Goal: Transaction & Acquisition: Purchase product/service

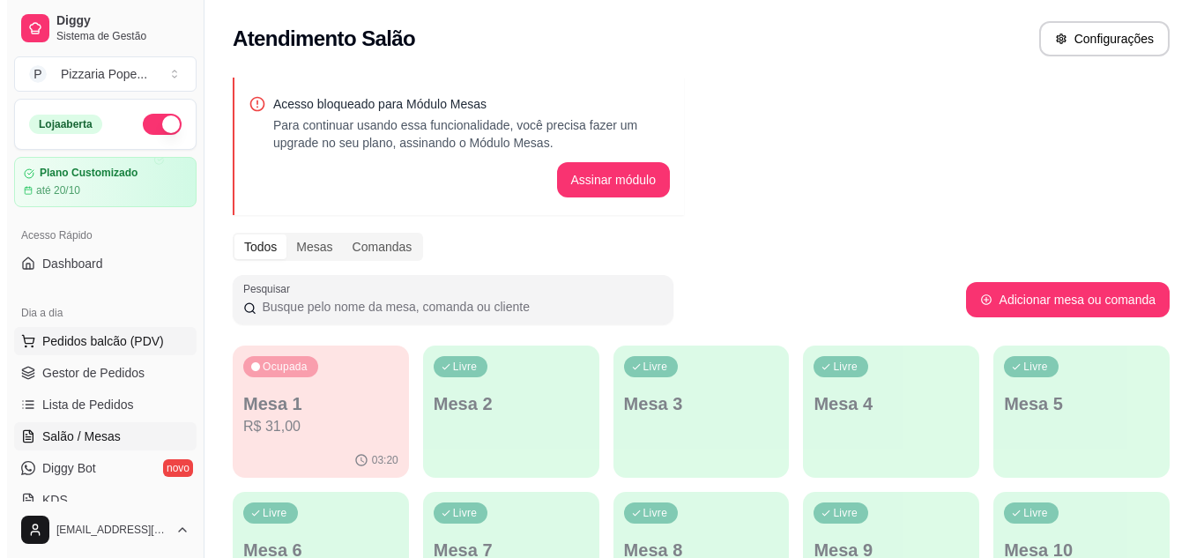
scroll to position [88, 0]
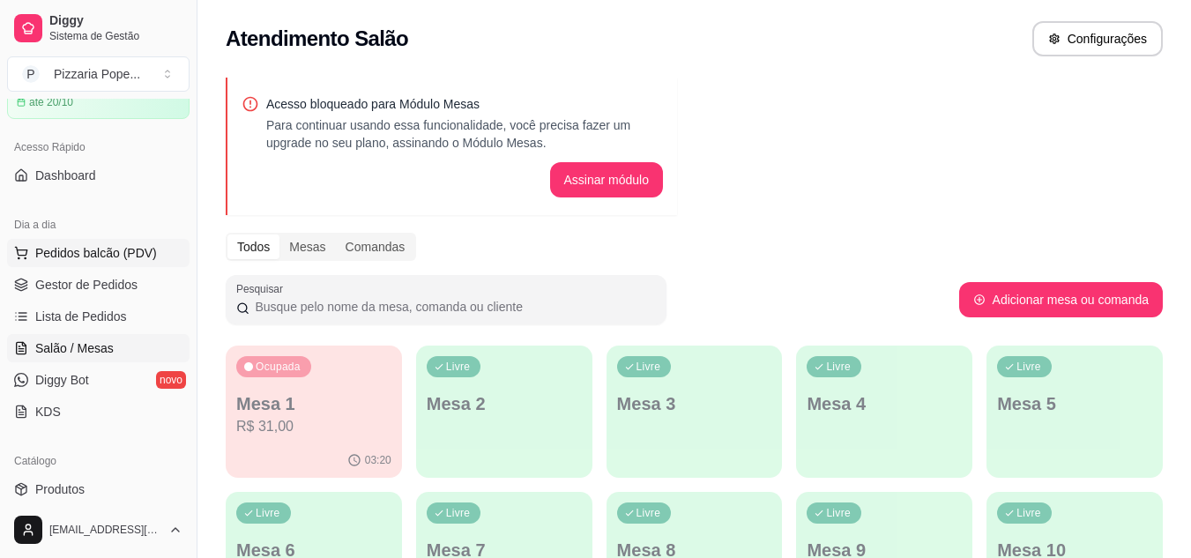
click at [67, 251] on span "Pedidos balcão (PDV)" at bounding box center [96, 253] width 122 height 18
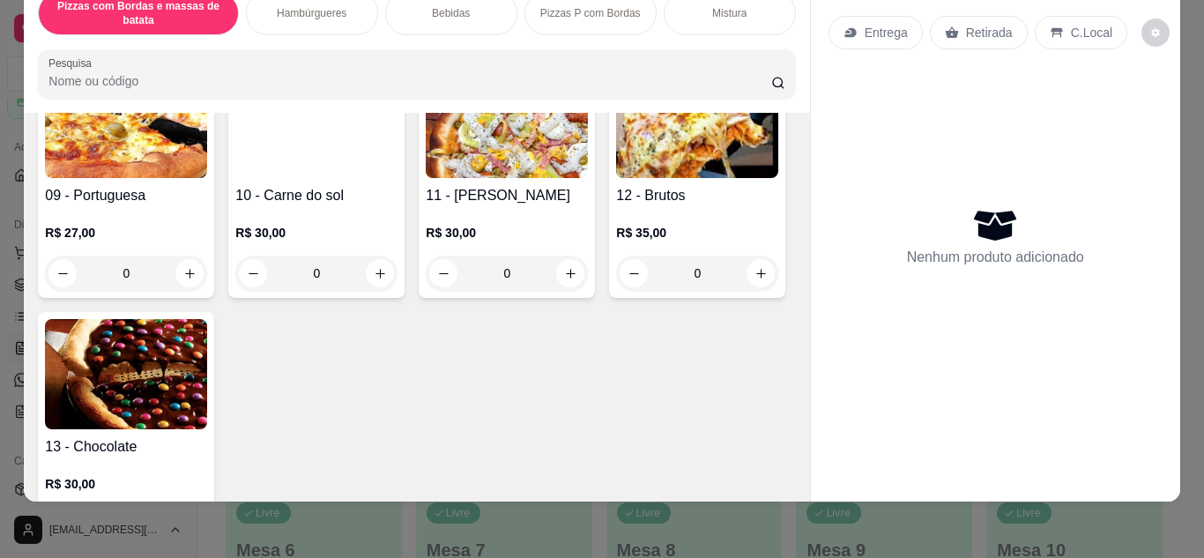
scroll to position [617, 0]
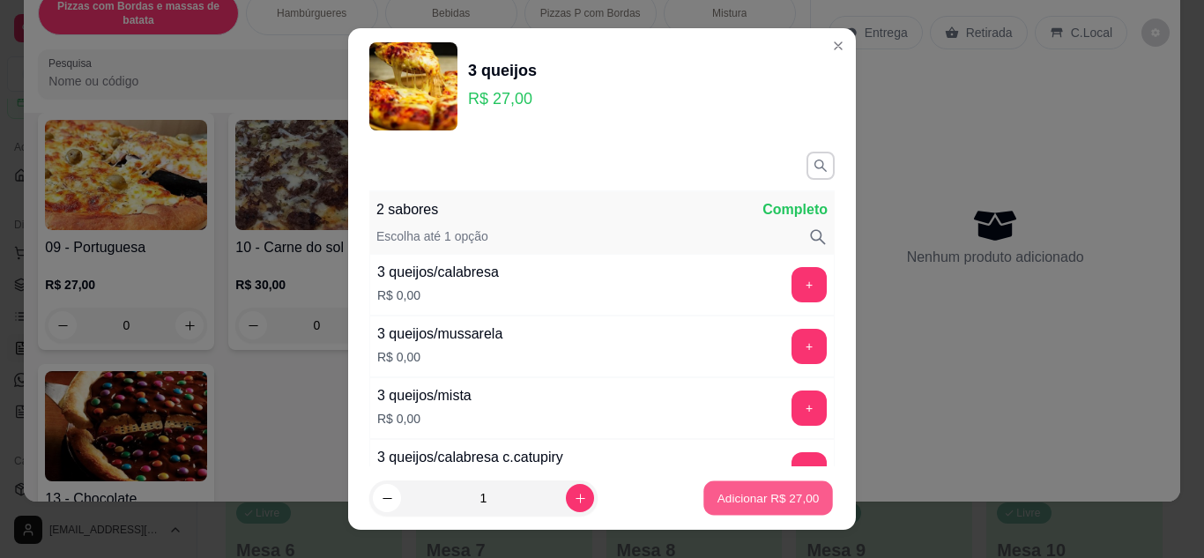
click at [794, 496] on button "Adicionar R$ 27,00" at bounding box center [769, 498] width 130 height 34
type input "1"
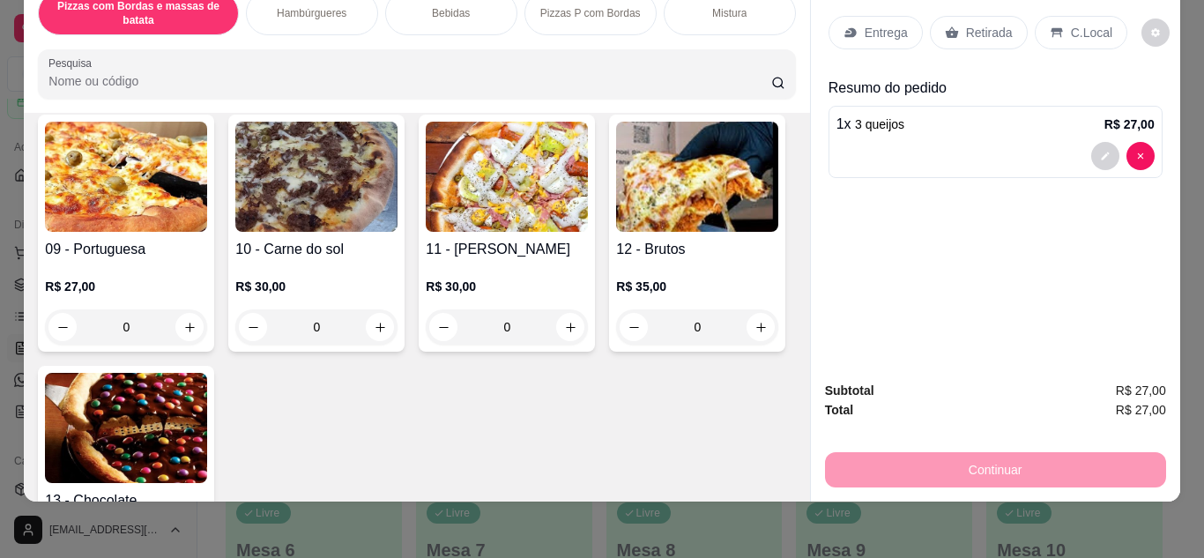
scroll to position [0, 0]
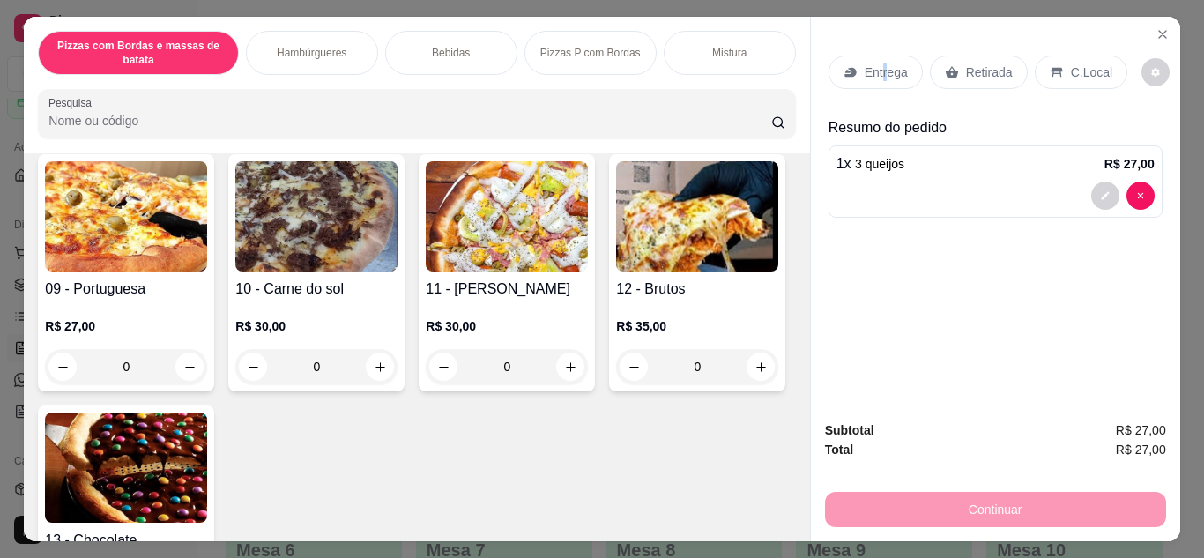
click at [876, 66] on p "Entrega" at bounding box center [886, 72] width 43 height 18
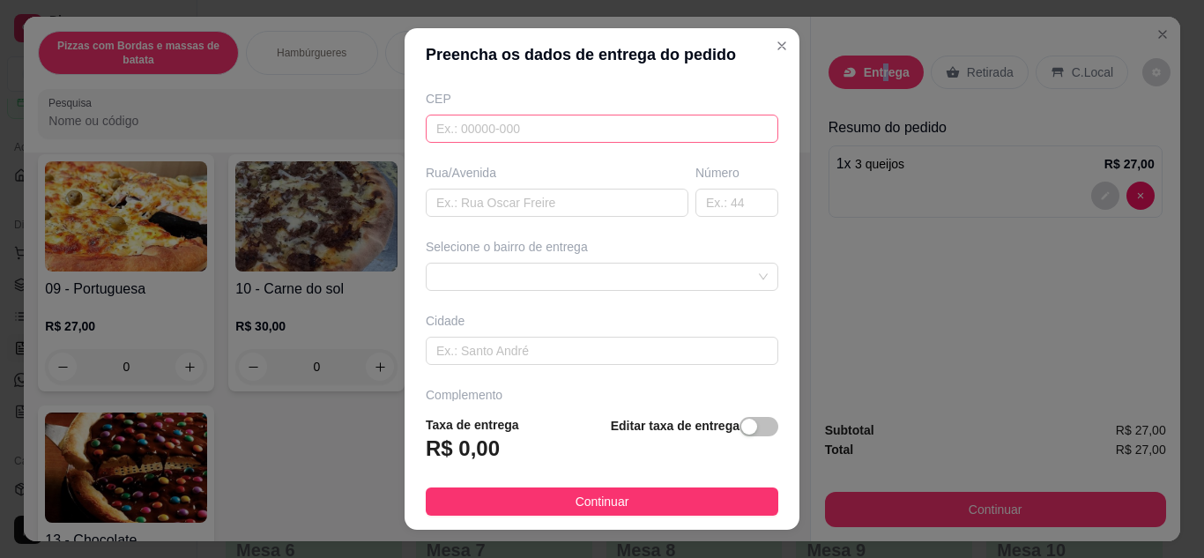
scroll to position [265, 0]
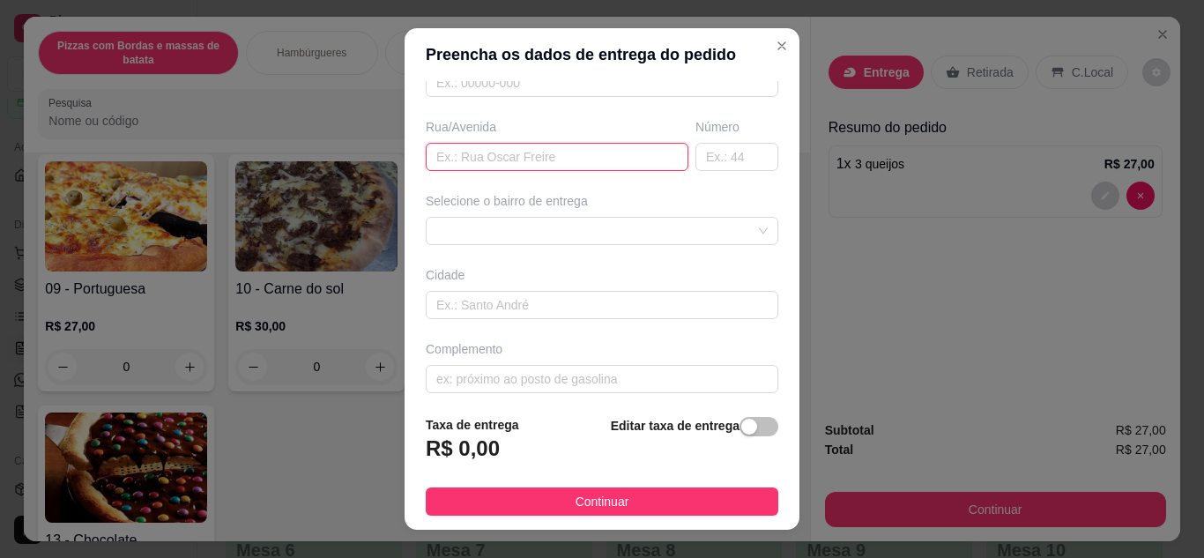
click at [541, 145] on input "text" at bounding box center [557, 157] width 263 height 28
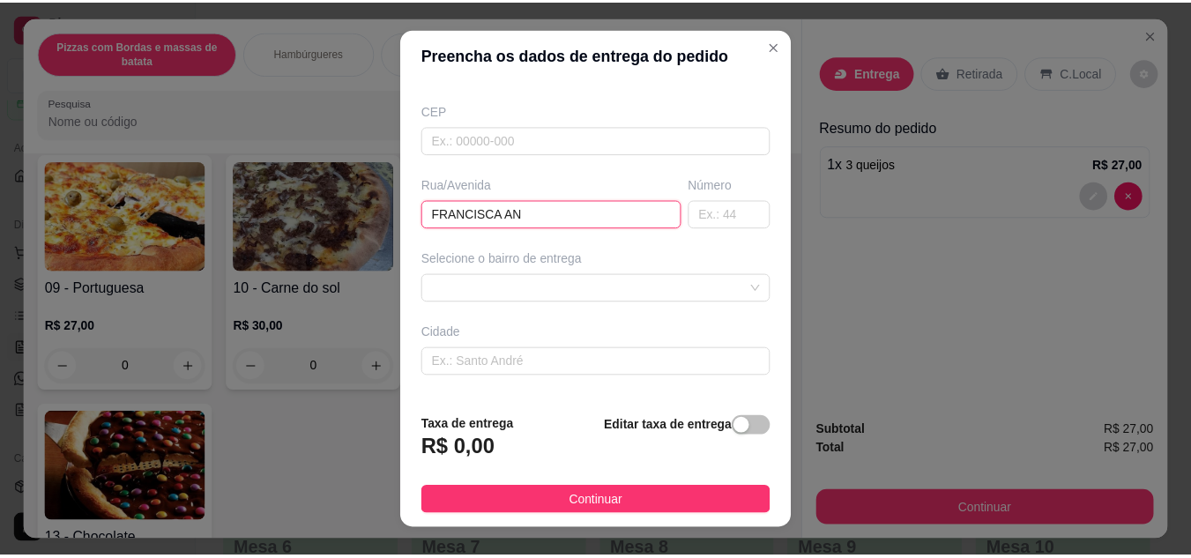
scroll to position [176, 0]
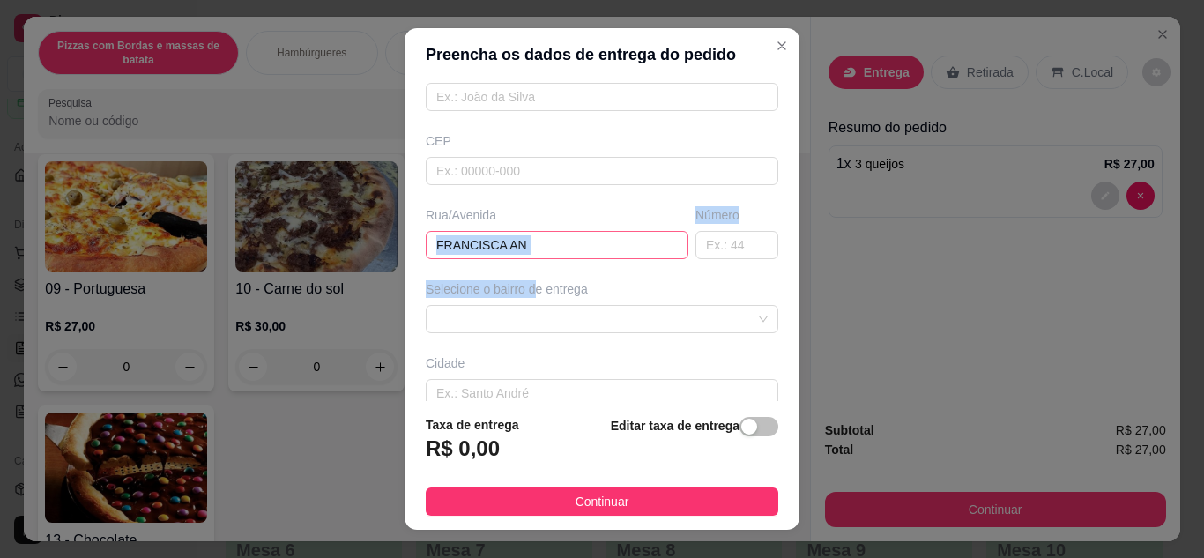
drag, startPoint x: 526, startPoint y: 270, endPoint x: 552, endPoint y: 257, distance: 29.2
click at [543, 263] on div "Busque pelo cliente Número de contato Nome do cliente CEP Rua/[GEOGRAPHIC_DATA]…" at bounding box center [602, 241] width 395 height 321
click at [567, 251] on input "FRANCISCA AN" at bounding box center [557, 245] width 263 height 28
type input "[PERSON_NAME]"
click at [620, 299] on div "Selecione o bairro de entrega" at bounding box center [602, 306] width 360 height 53
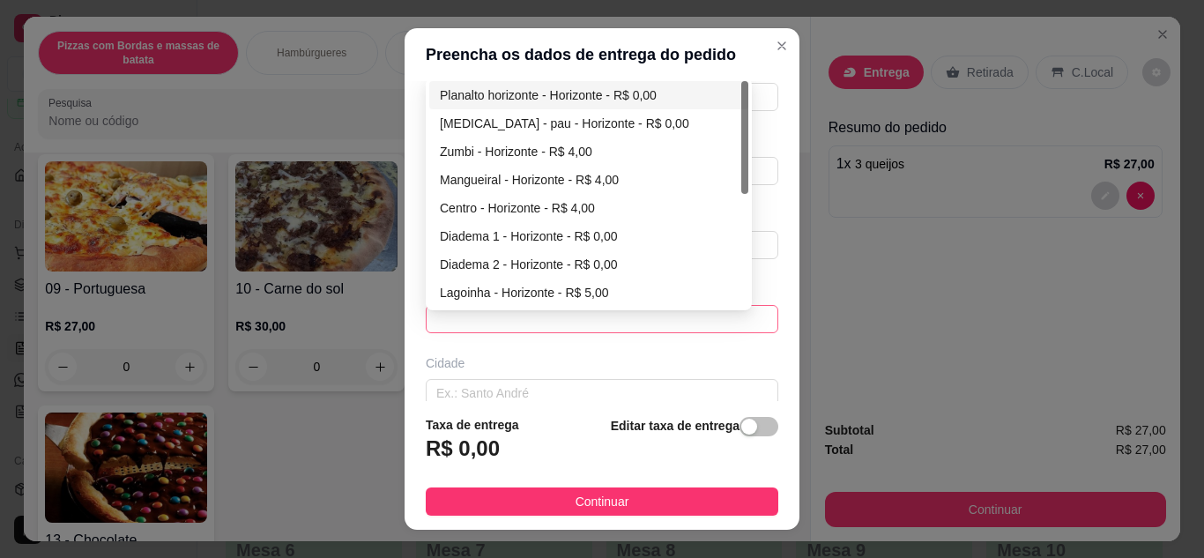
click at [556, 318] on span at bounding box center [602, 319] width 332 height 26
click at [544, 260] on div "Diadema 2 - Horizonte - R$ 0,00" at bounding box center [589, 264] width 298 height 19
type input "Horizonte"
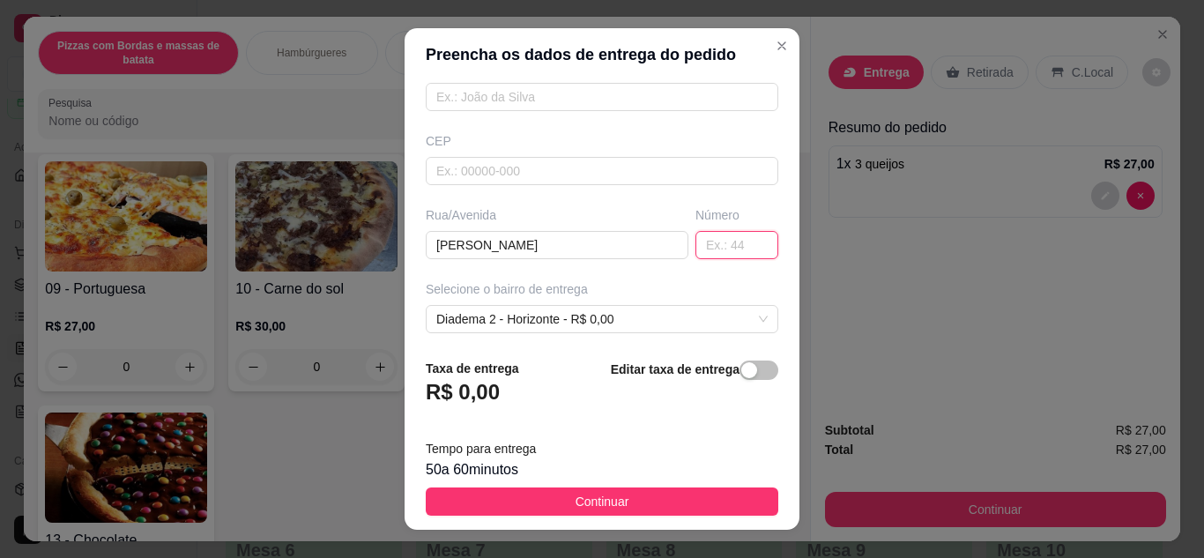
click at [696, 242] on input "text" at bounding box center [737, 245] width 83 height 28
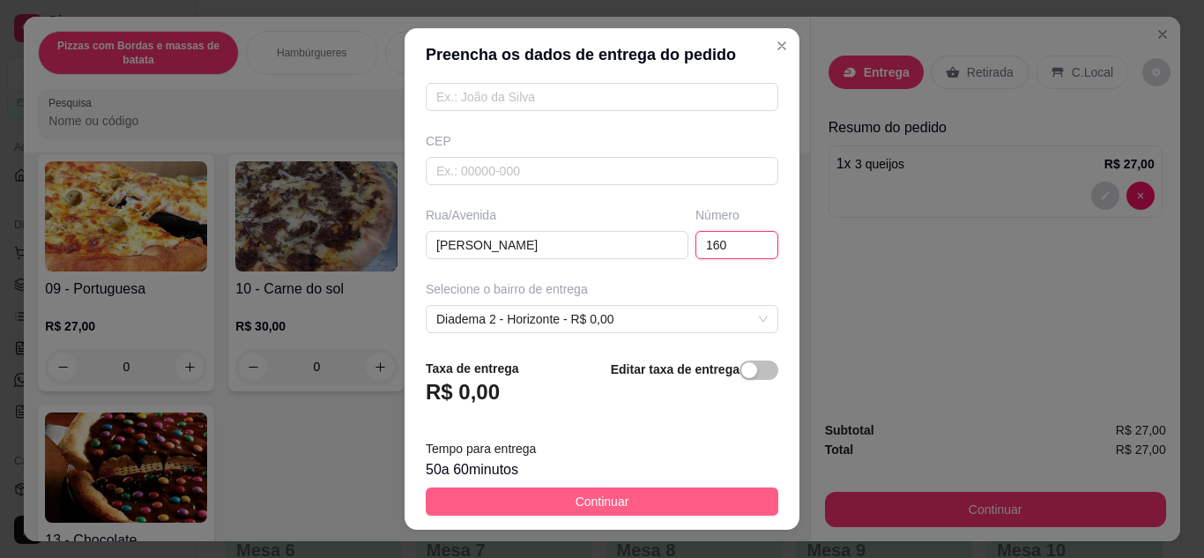
type input "160"
click at [549, 499] on button "Continuar" at bounding box center [602, 502] width 353 height 28
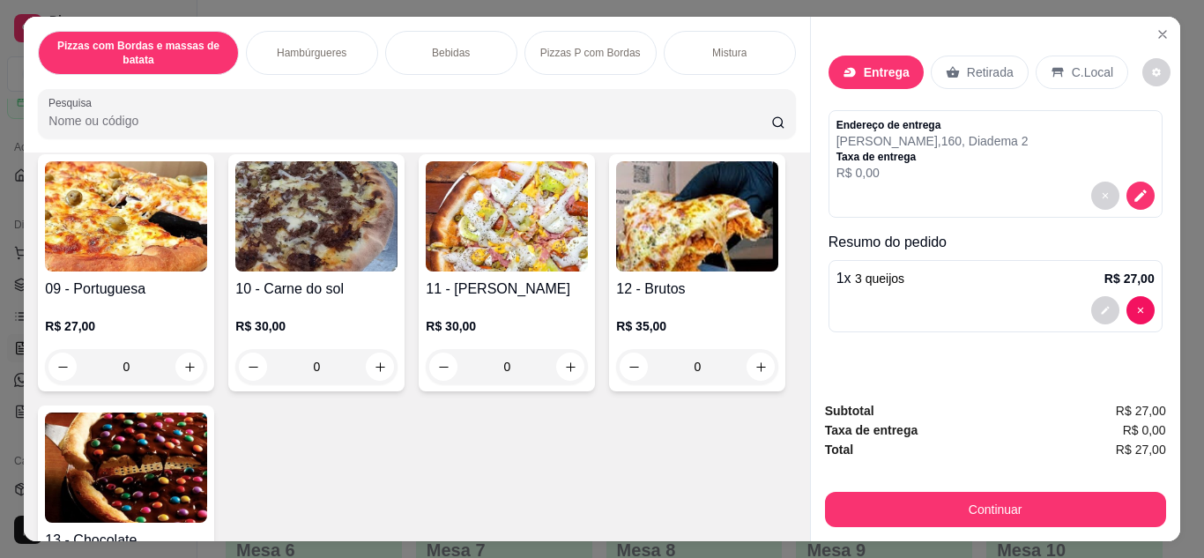
click at [973, 488] on div "Continuar" at bounding box center [995, 508] width 341 height 40
click at [993, 488] on div "Continuar" at bounding box center [995, 508] width 341 height 40
click at [994, 488] on div "Continuar" at bounding box center [995, 508] width 341 height 40
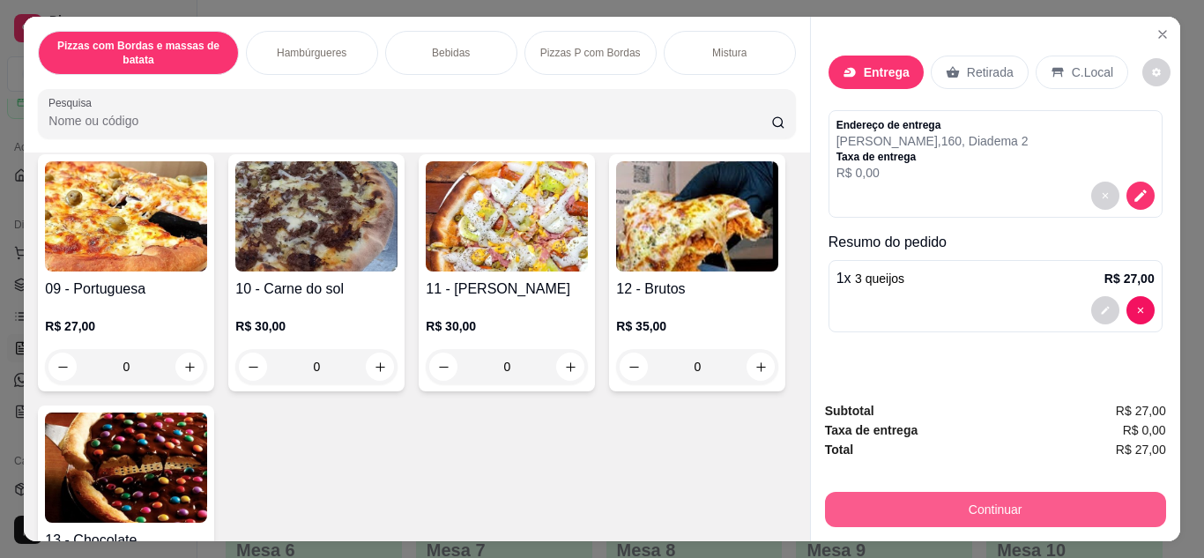
click at [976, 501] on button "Continuar" at bounding box center [995, 509] width 341 height 35
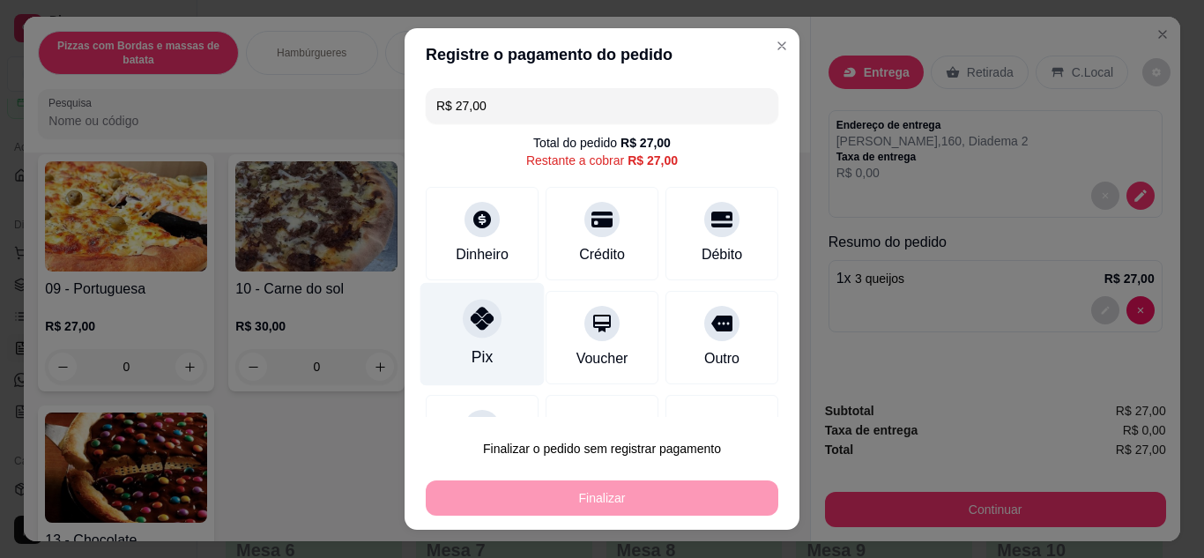
click at [476, 346] on div "Pix" at bounding box center [482, 357] width 21 height 23
type input "R$ 0,00"
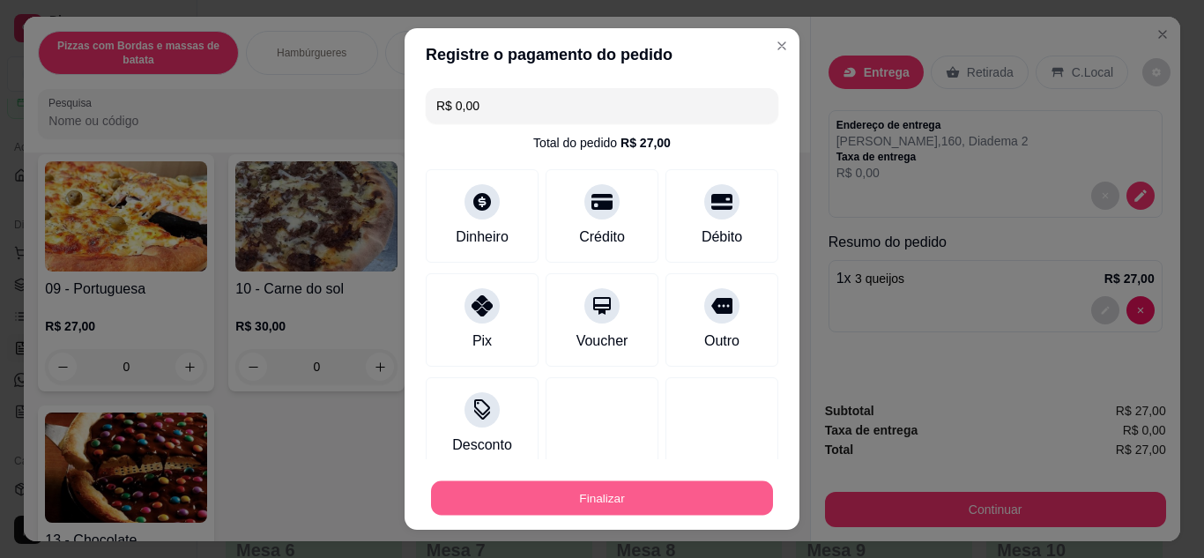
click at [643, 490] on button "Finalizar" at bounding box center [602, 498] width 342 height 34
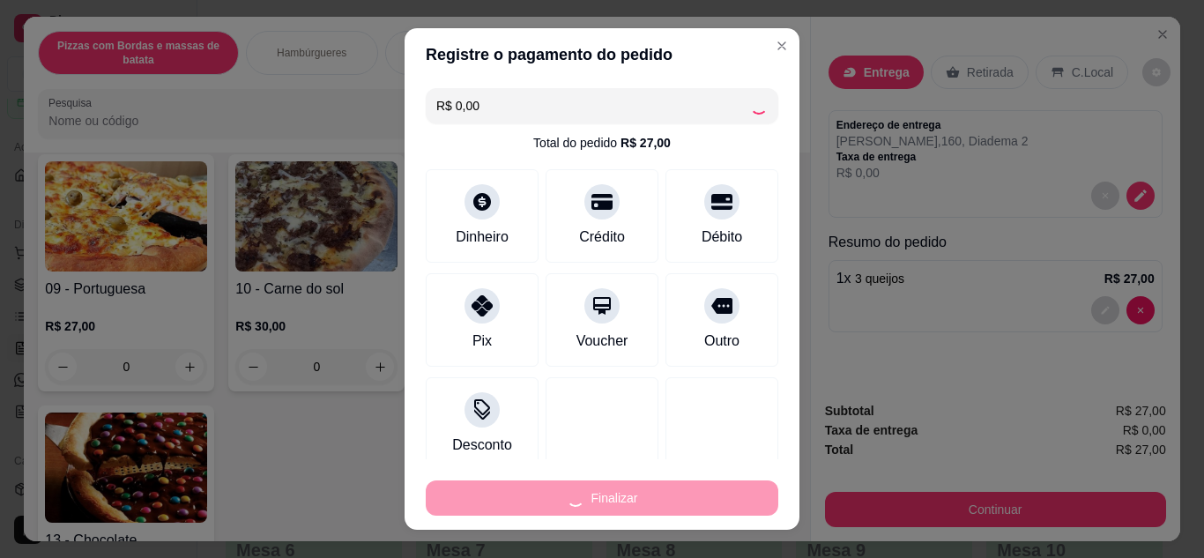
type input "0"
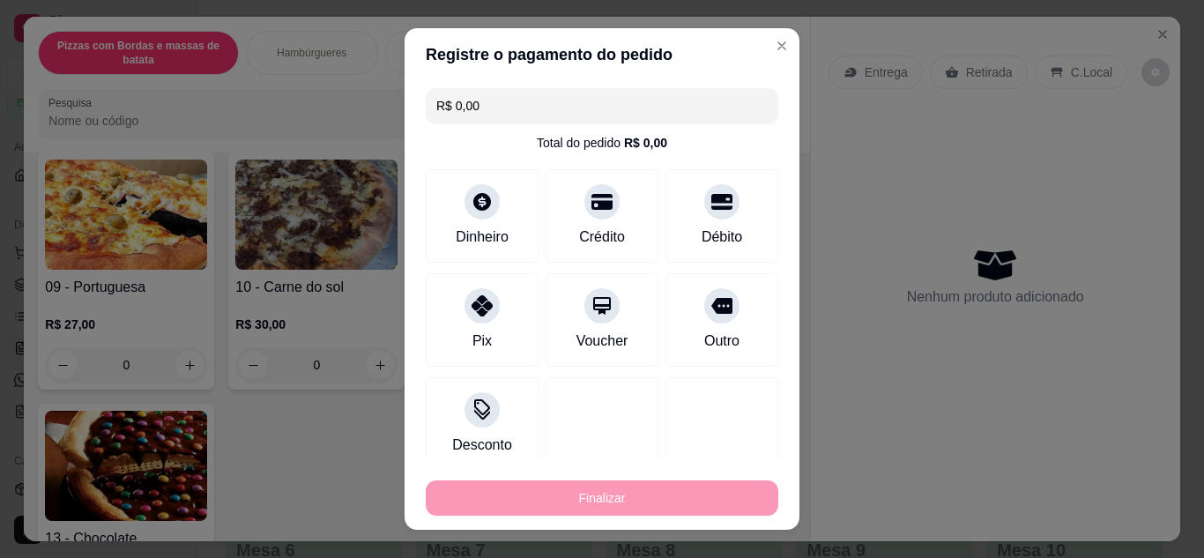
type input "-R$ 27,00"
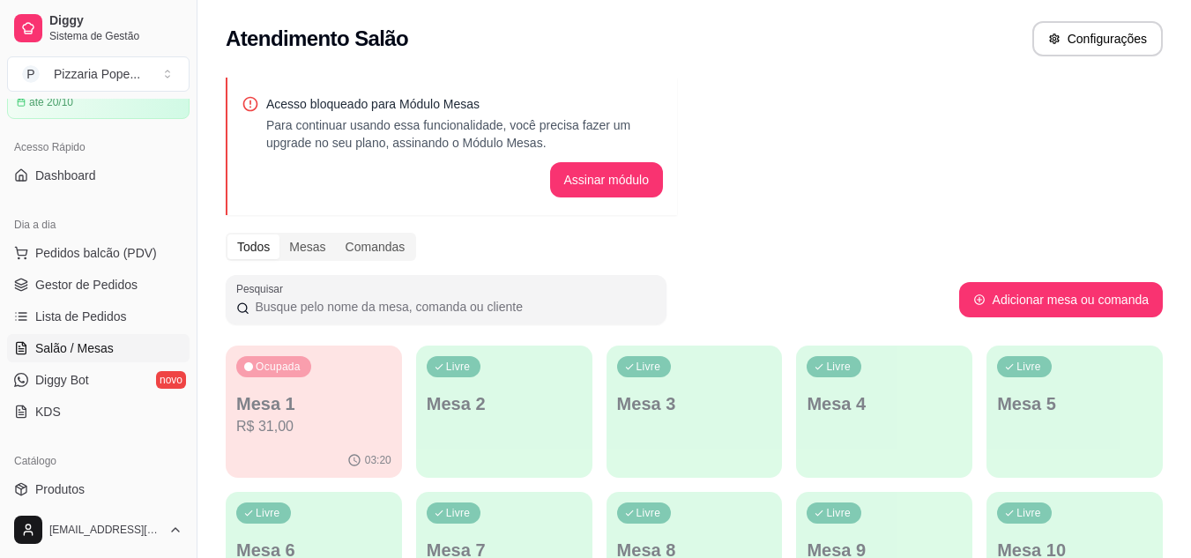
click at [141, 267] on ul "Pedidos balcão (PDV) Gestor de Pedidos Lista de Pedidos Salão / Mesas Diggy Bot…" at bounding box center [98, 332] width 183 height 187
click at [144, 280] on link "Gestor de Pedidos" at bounding box center [98, 285] width 183 height 28
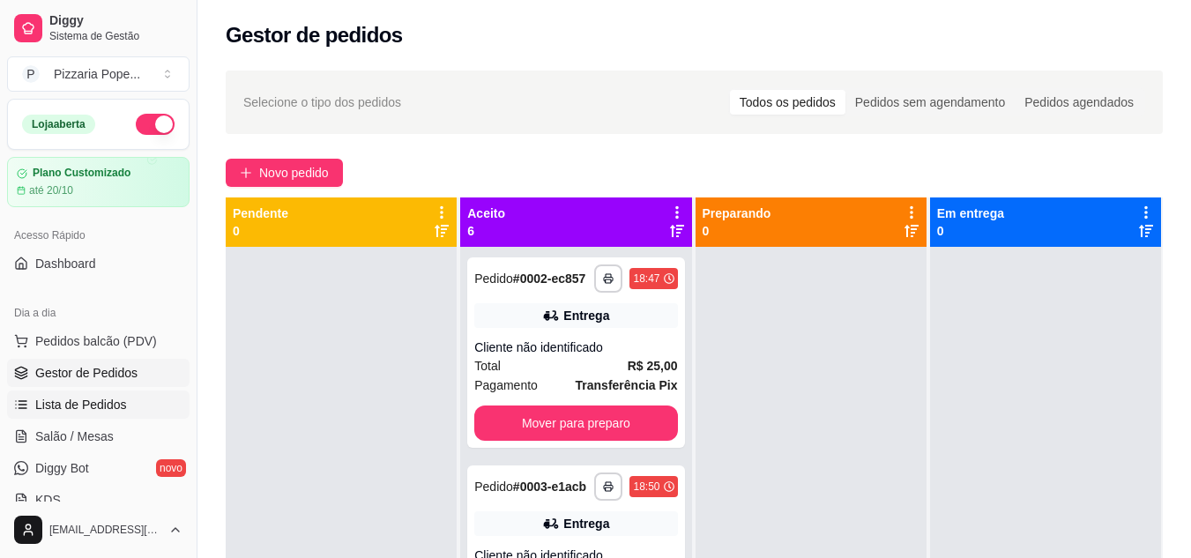
click at [69, 392] on link "Lista de Pedidos" at bounding box center [98, 405] width 183 height 28
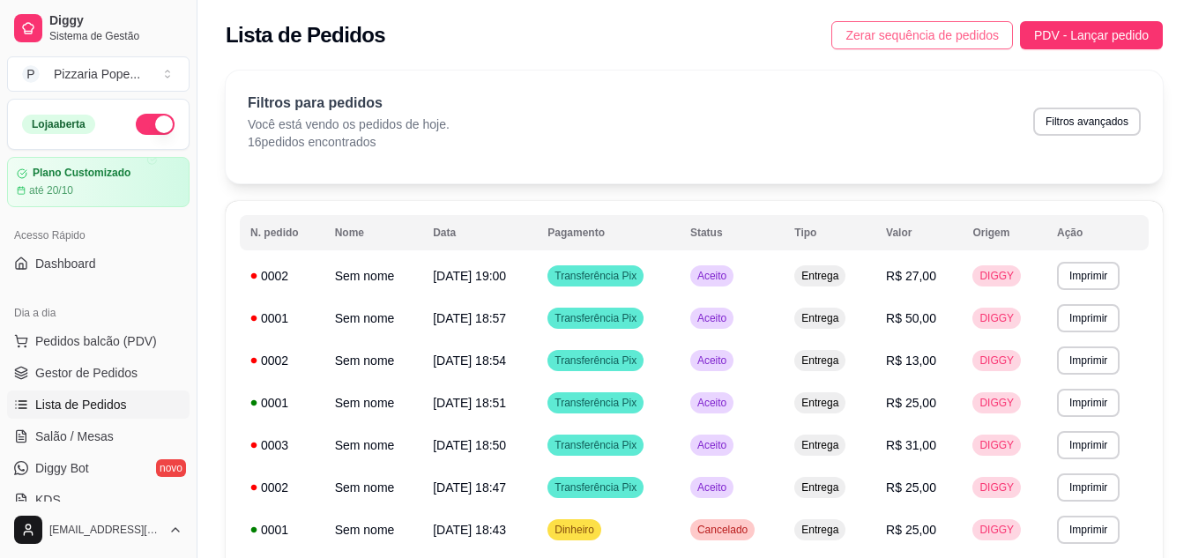
click at [857, 33] on span "Zerar sequência de pedidos" at bounding box center [922, 35] width 153 height 19
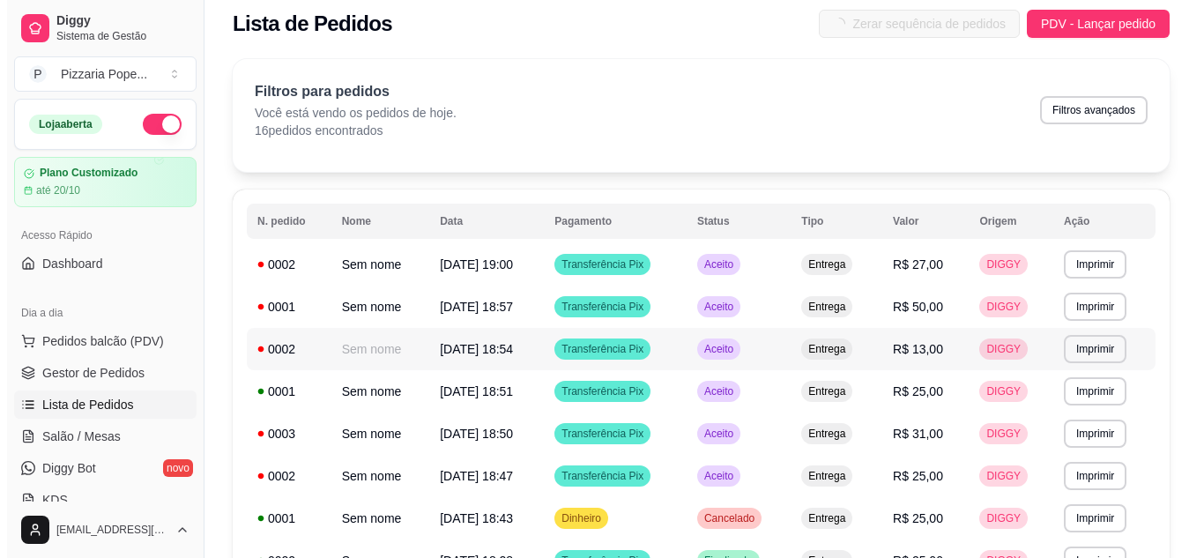
scroll to position [88, 0]
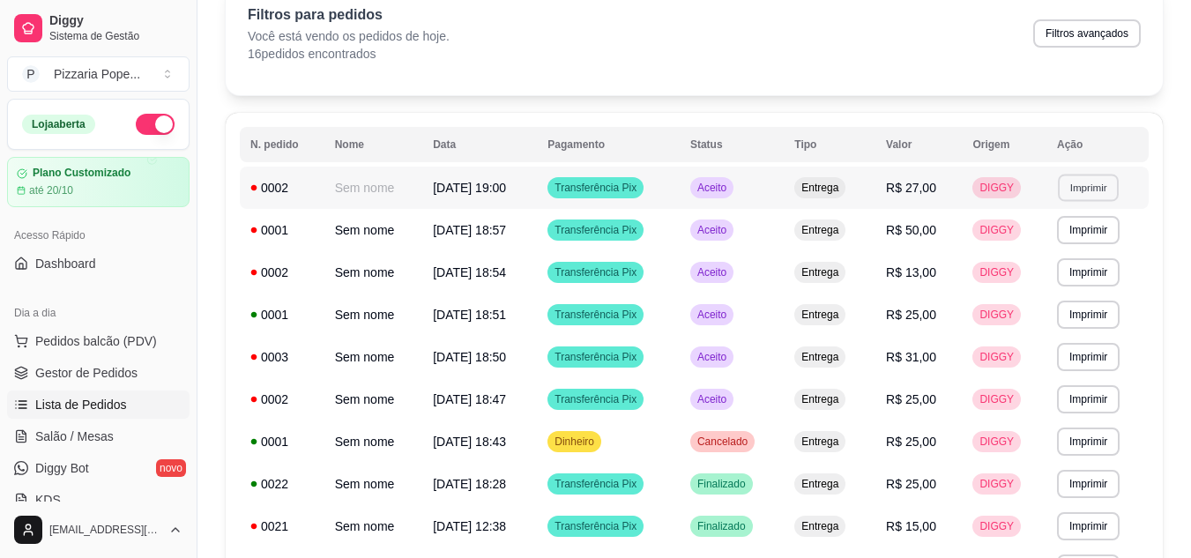
click at [1074, 191] on button "Imprimir" at bounding box center [1088, 187] width 61 height 27
click at [1039, 249] on button "Impressora" at bounding box center [1057, 248] width 123 height 27
drag, startPoint x: 33, startPoint y: 332, endPoint x: 151, endPoint y: 215, distance: 165.9
click at [151, 214] on div "Acesso Rápido Dashboard" at bounding box center [98, 249] width 197 height 71
drag, startPoint x: 19, startPoint y: 315, endPoint x: 71, endPoint y: 327, distance: 54.3
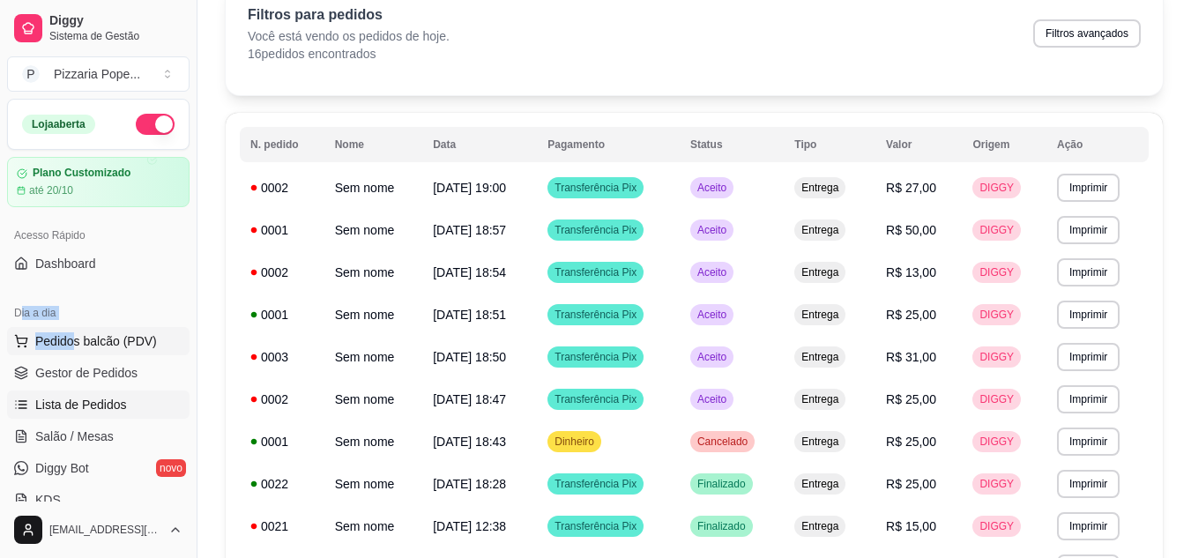
click at [71, 327] on div "Dia a dia Pedidos balcão (PDV) Gestor de Pedidos Lista de Pedidos Salão / Mesas…" at bounding box center [98, 406] width 197 height 229
click at [61, 347] on span "Pedidos balcão (PDV)" at bounding box center [96, 341] width 122 height 18
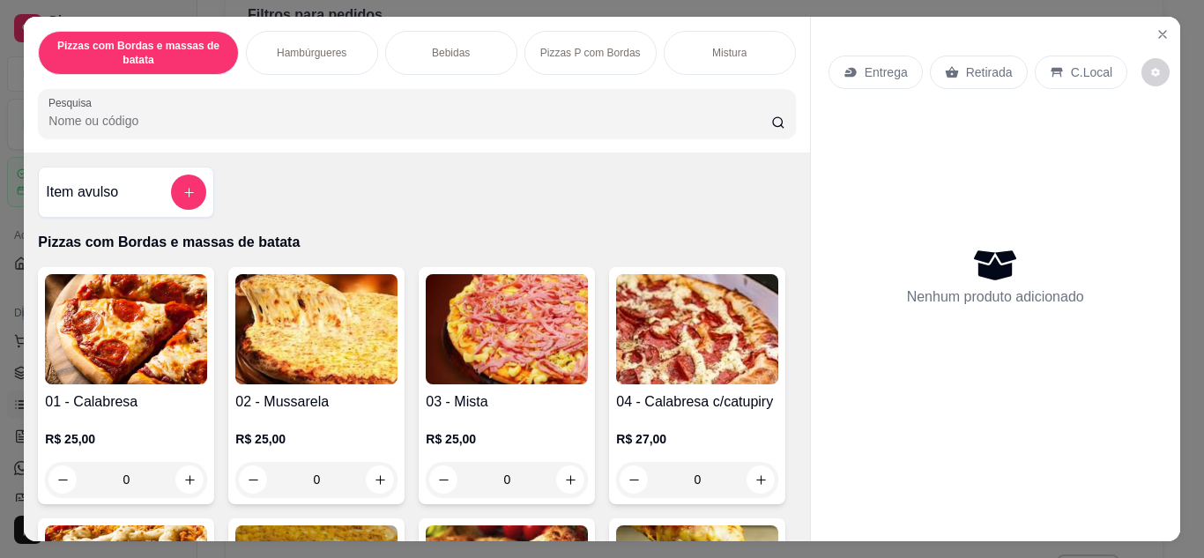
click at [93, 329] on img at bounding box center [126, 329] width 162 height 110
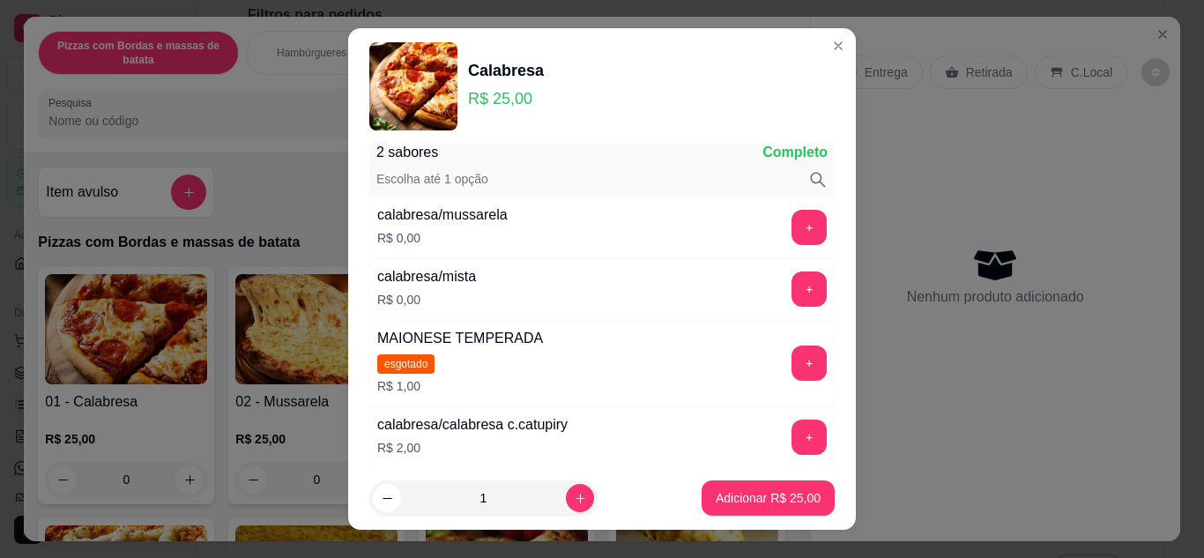
scroll to position [88, 0]
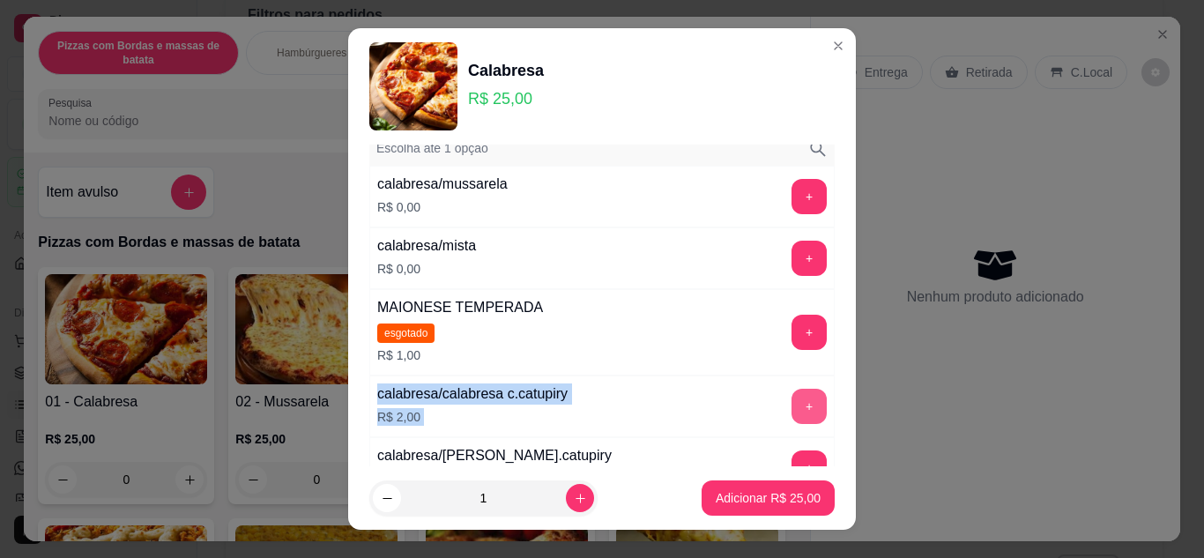
drag, startPoint x: 811, startPoint y: 347, endPoint x: 813, endPoint y: 315, distance: 31.8
click at [813, 315] on div "2 sabores Completo Escolha até 1 opção calabresa/mussarela R$ 0,00 + calabresa/…" at bounding box center [602, 306] width 508 height 323
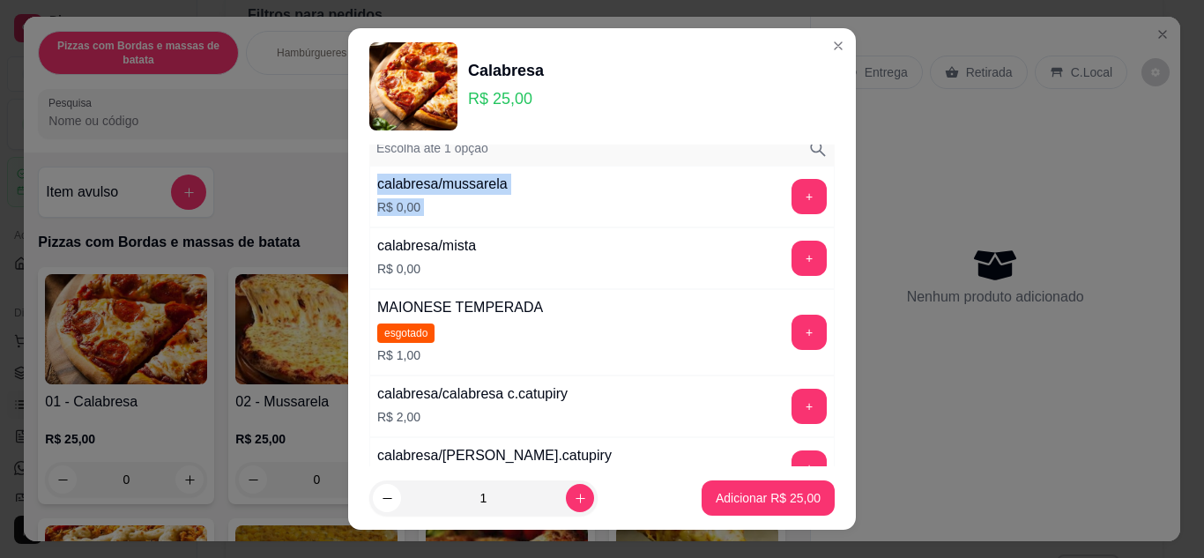
scroll to position [0, 0]
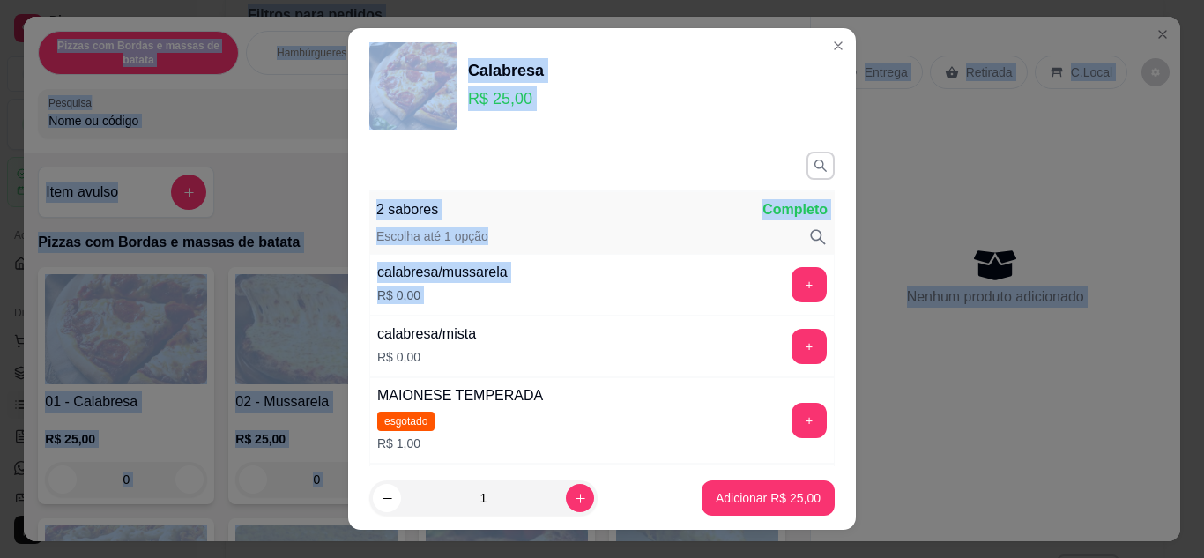
drag, startPoint x: 816, startPoint y: 169, endPoint x: 965, endPoint y: -68, distance: 279.6
click at [965, 0] on html "Diggy Sistema de Gestão P Pizzaria Pope ... Loja aberta Plano Customizado até 2…" at bounding box center [602, 191] width 1204 height 558
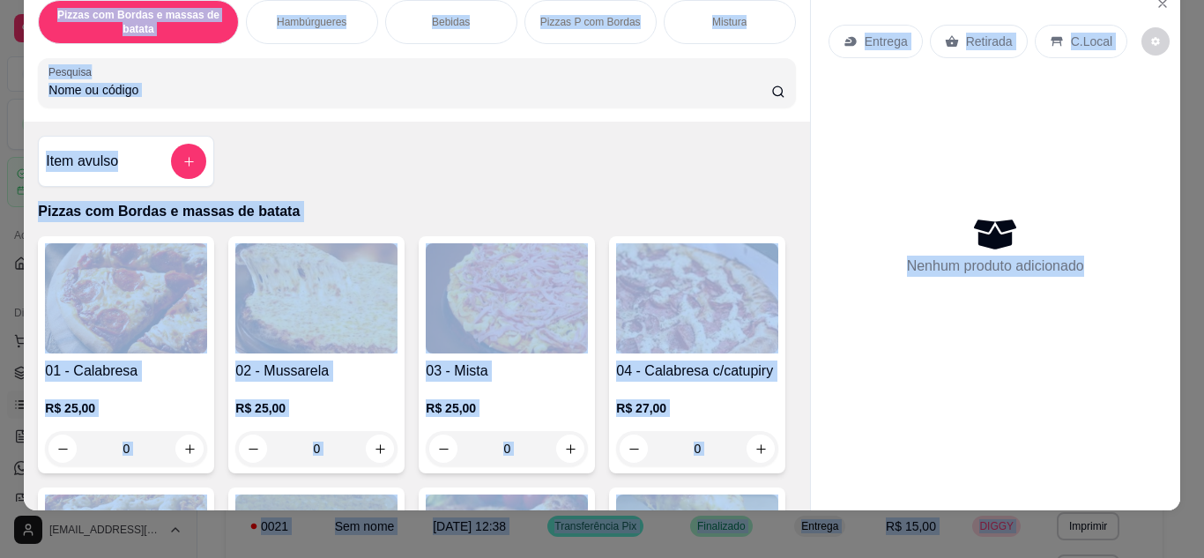
scroll to position [47, 0]
